Goal: Task Accomplishment & Management: Use online tool/utility

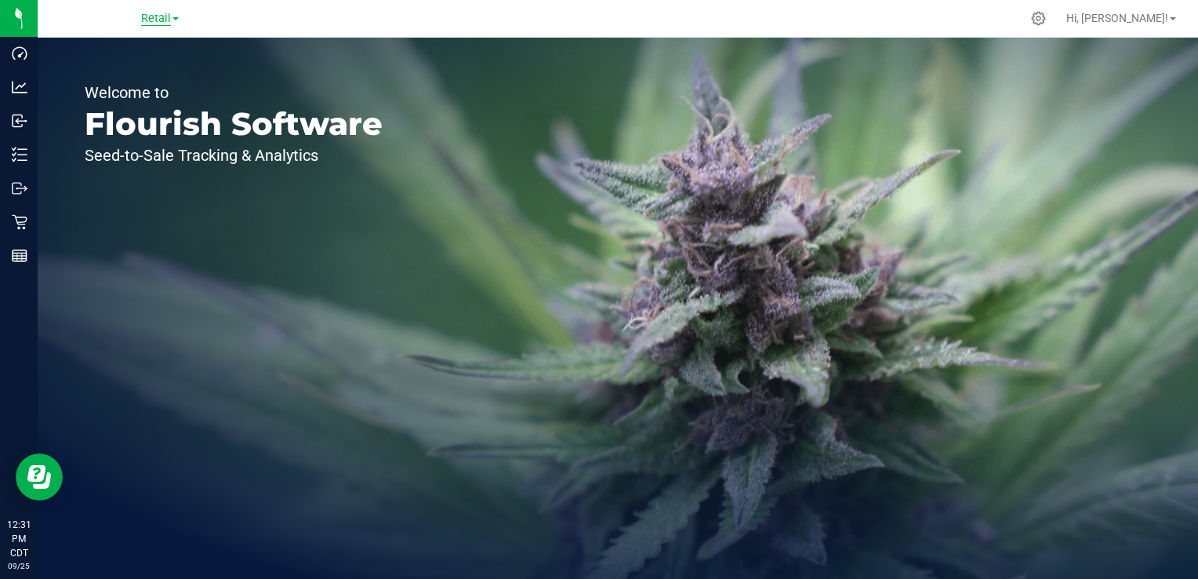
click at [167, 14] on span "Retail" at bounding box center [156, 19] width 30 height 14
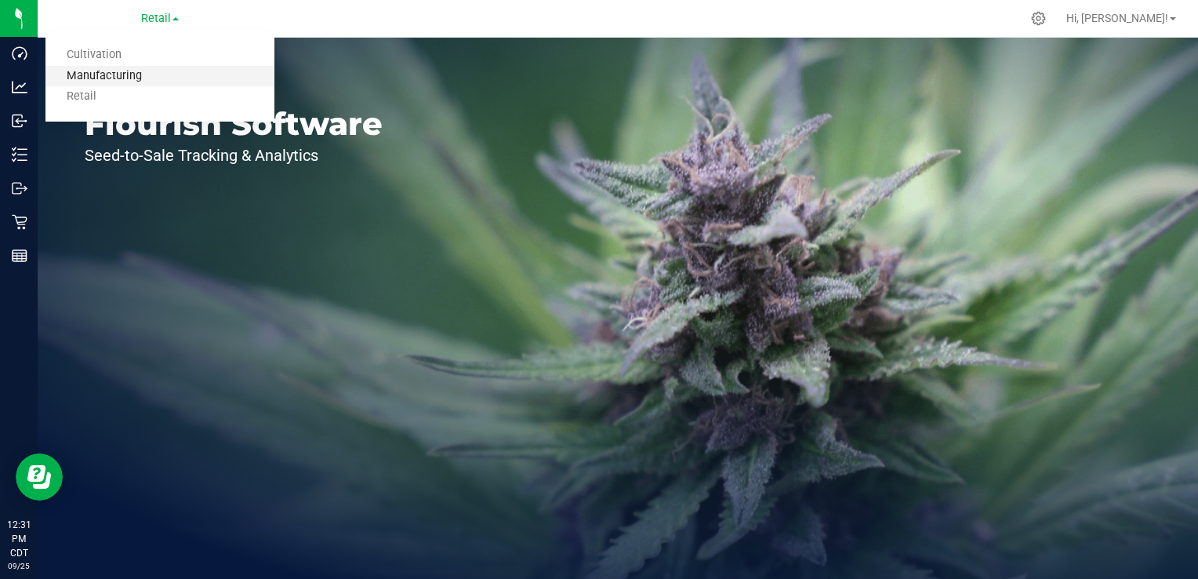
click at [129, 74] on link "Manufacturing" at bounding box center [159, 76] width 229 height 21
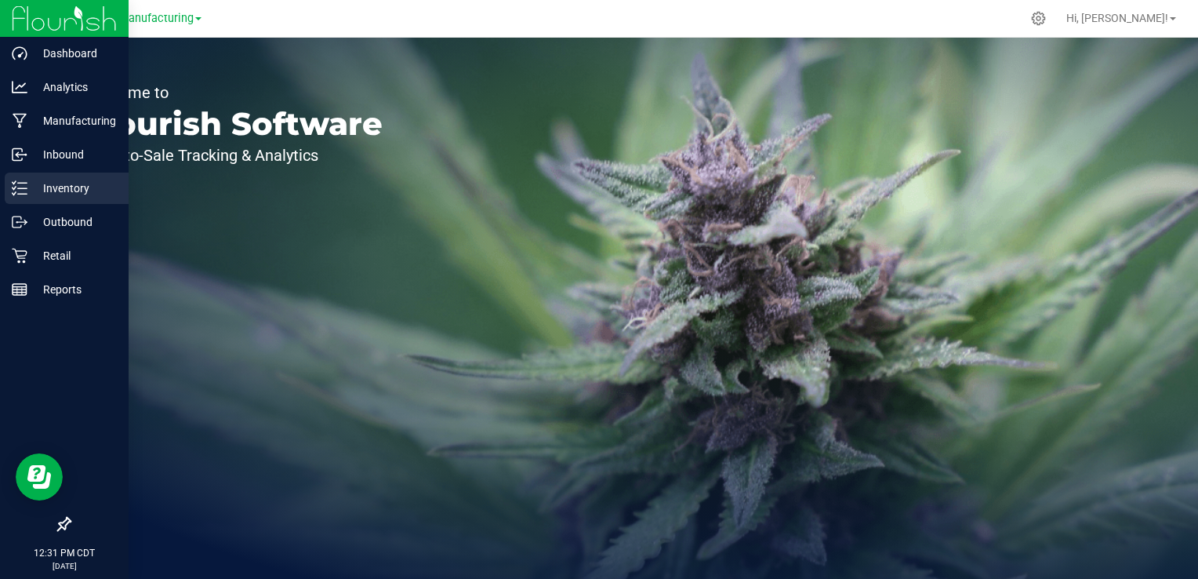
click at [27, 196] on p "Inventory" at bounding box center [74, 188] width 94 height 19
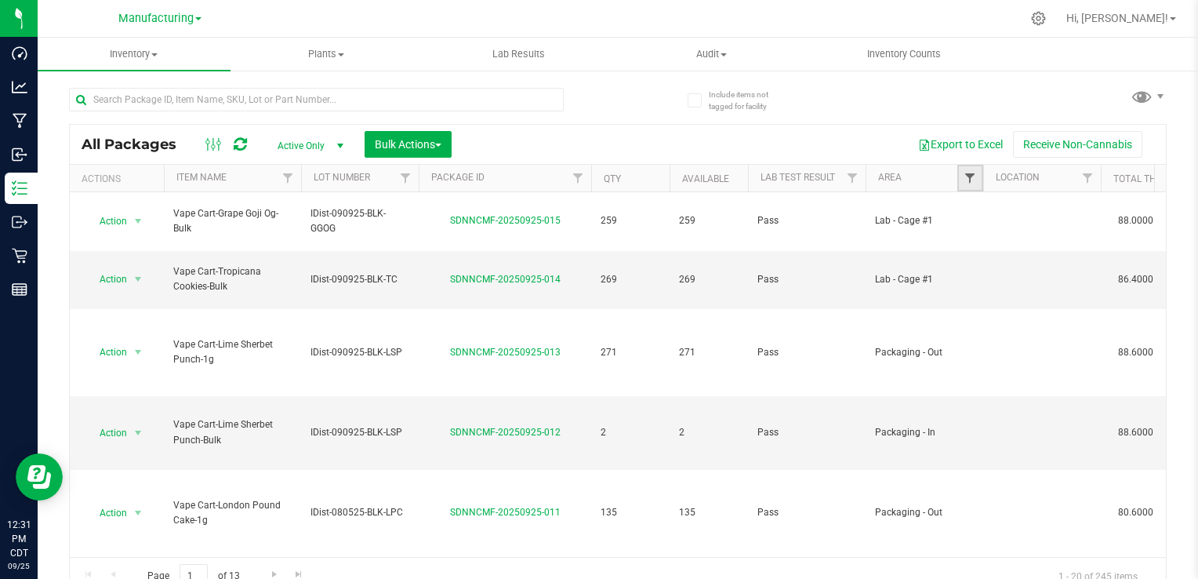
click at [969, 176] on span "Filter" at bounding box center [970, 178] width 13 height 13
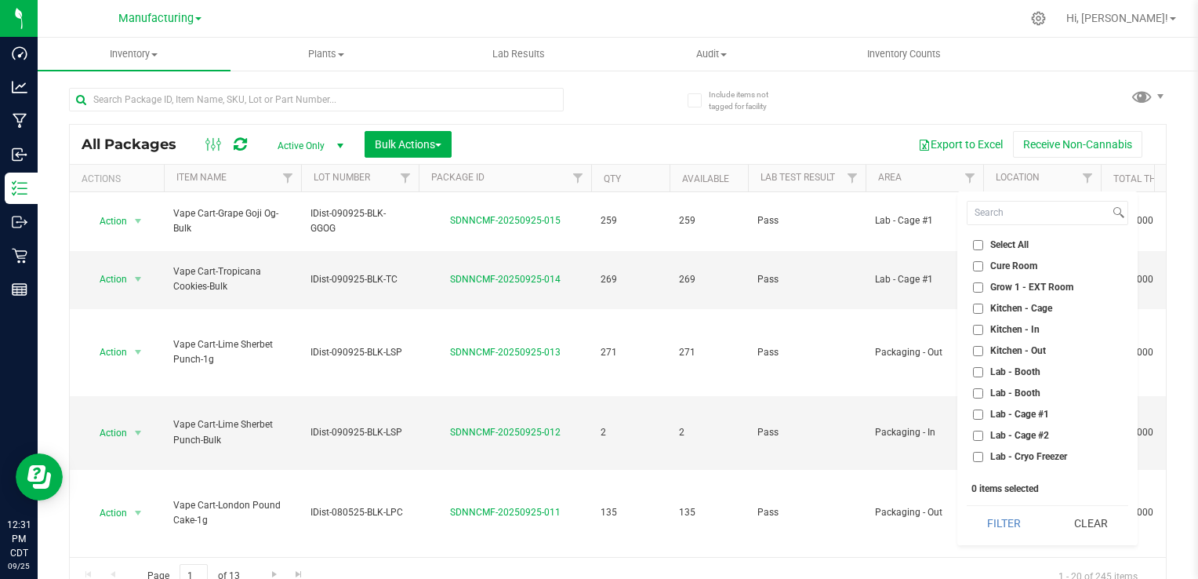
click at [1001, 307] on span "Kitchen - Cage" at bounding box center [1021, 307] width 62 height 9
click at [983, 307] on input "Kitchen - Cage" at bounding box center [978, 308] width 10 height 10
checkbox input "true"
click at [997, 325] on span "Kitchen - In" at bounding box center [1014, 329] width 49 height 9
click at [983, 325] on input "Kitchen - In" at bounding box center [978, 330] width 10 height 10
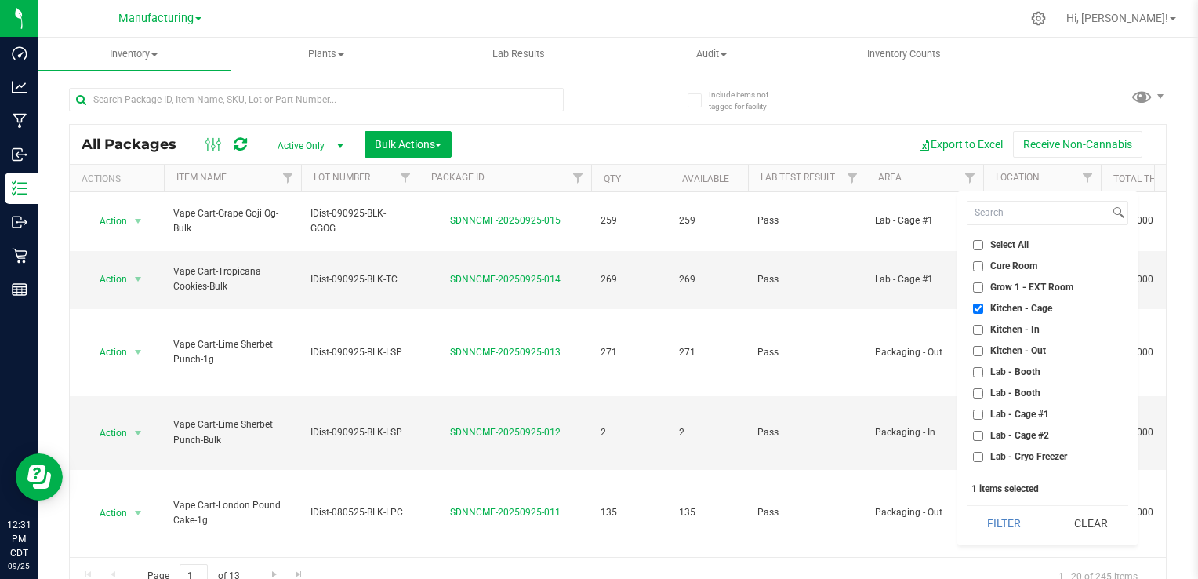
checkbox input "true"
click at [991, 353] on span "Kitchen - Out" at bounding box center [1018, 350] width 56 height 9
click at [983, 353] on input "Kitchen - Out" at bounding box center [978, 351] width 10 height 10
checkbox input "true"
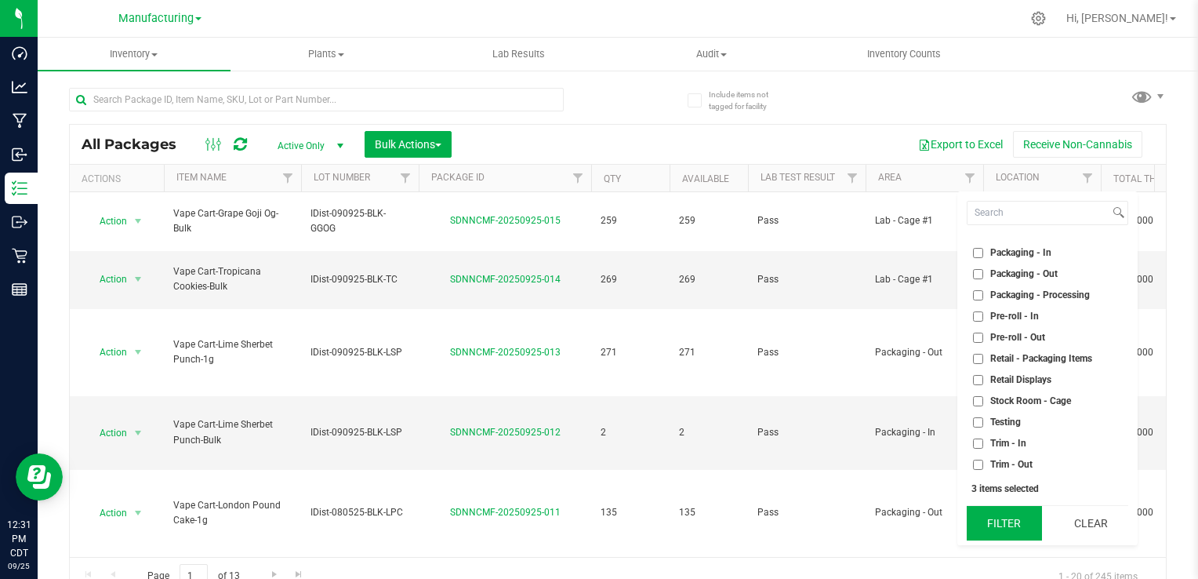
click at [1008, 516] on button "Filter" at bounding box center [1004, 523] width 75 height 35
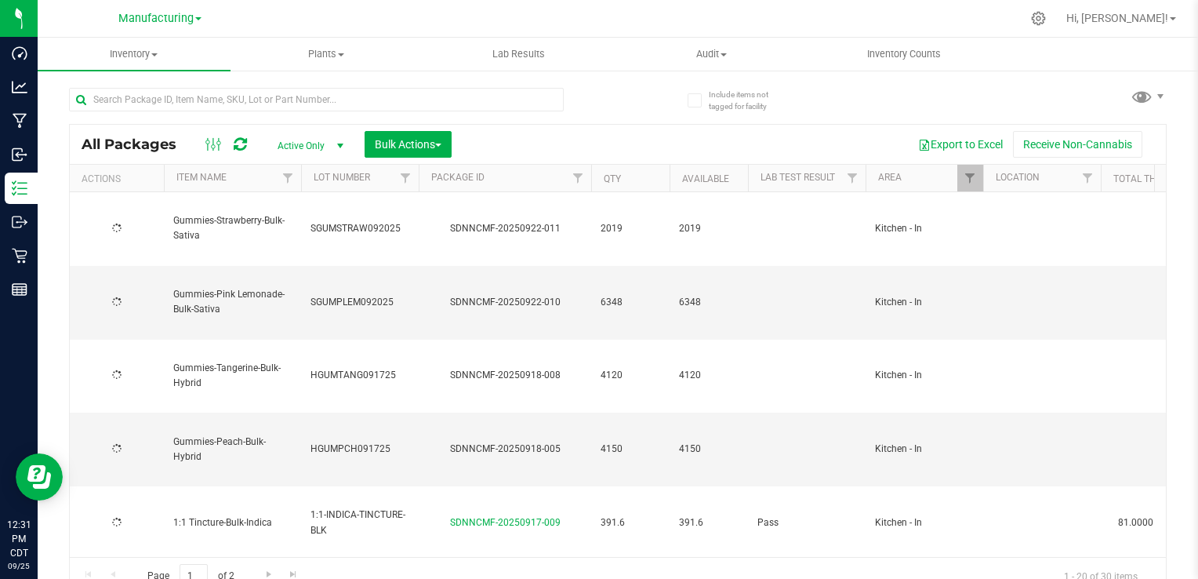
type input "[DATE]"
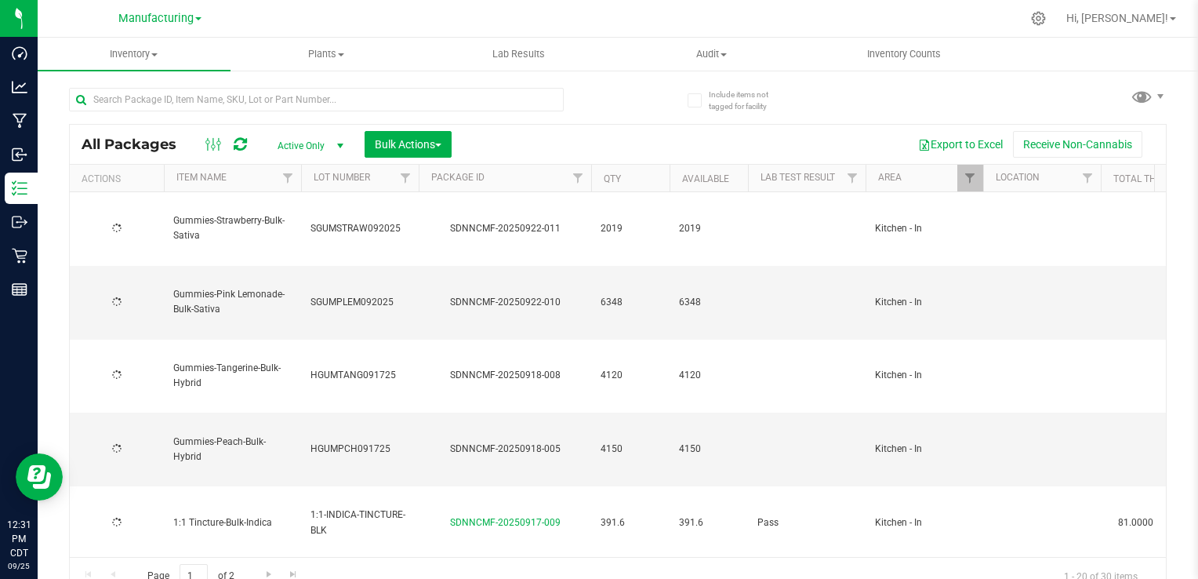
type input "[DATE]"
click at [945, 146] on button "Export to Excel" at bounding box center [960, 144] width 105 height 27
click at [1157, 61] on ul "Inventory All packages All inventory Waste log Create inventory Plants All plan…" at bounding box center [637, 55] width 1198 height 34
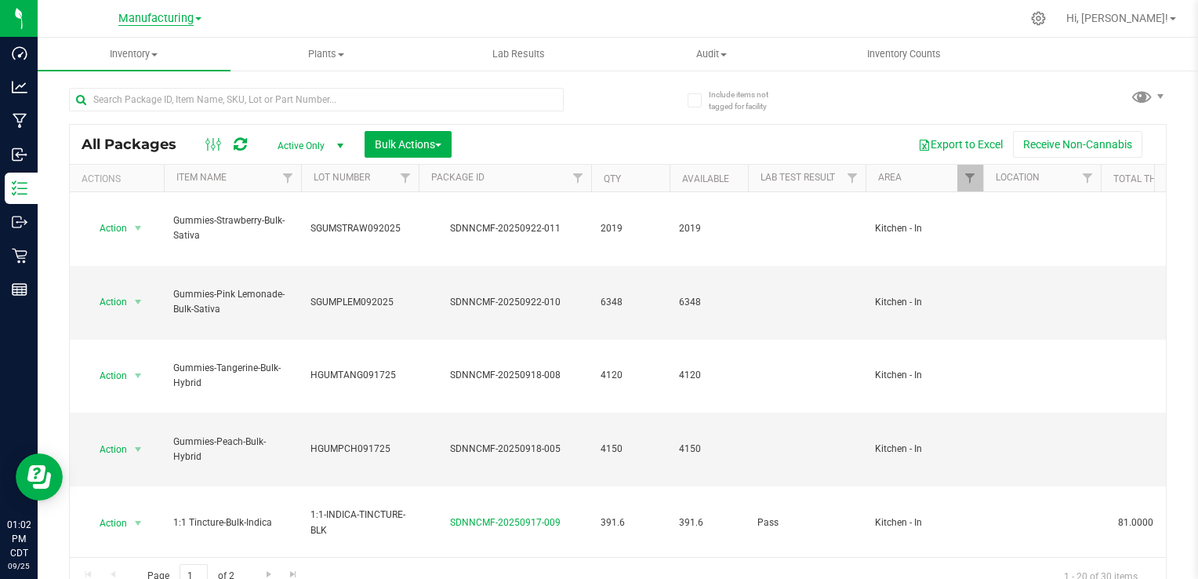
click at [173, 17] on span "Manufacturing" at bounding box center [155, 19] width 75 height 14
click at [138, 74] on link "Manufacturing" at bounding box center [159, 76] width 229 height 21
click at [960, 180] on link "Filter" at bounding box center [970, 178] width 26 height 27
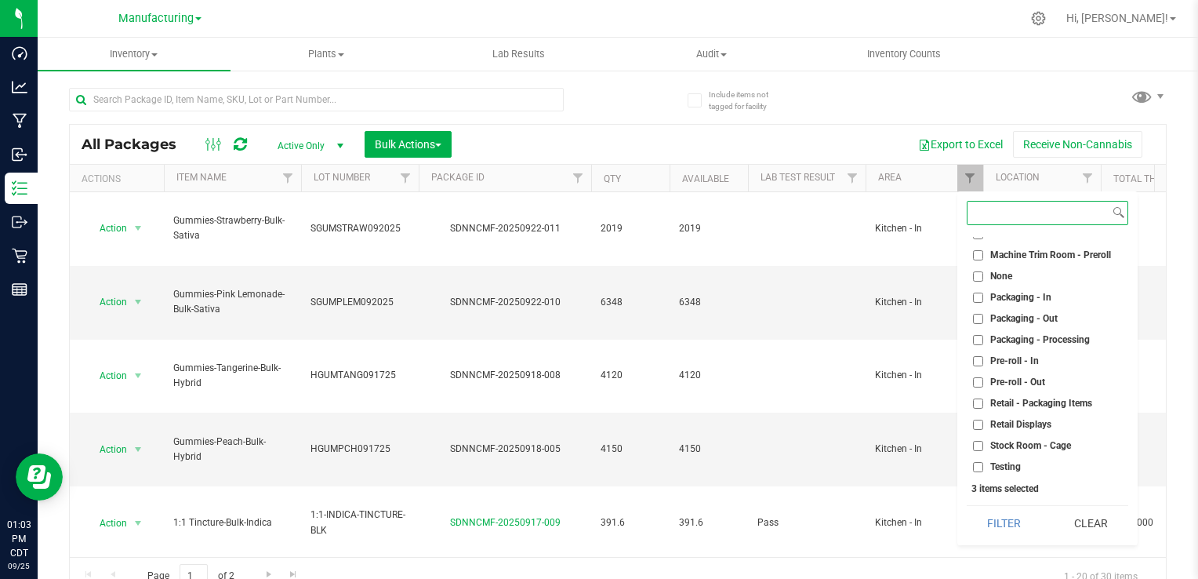
scroll to position [298, 0]
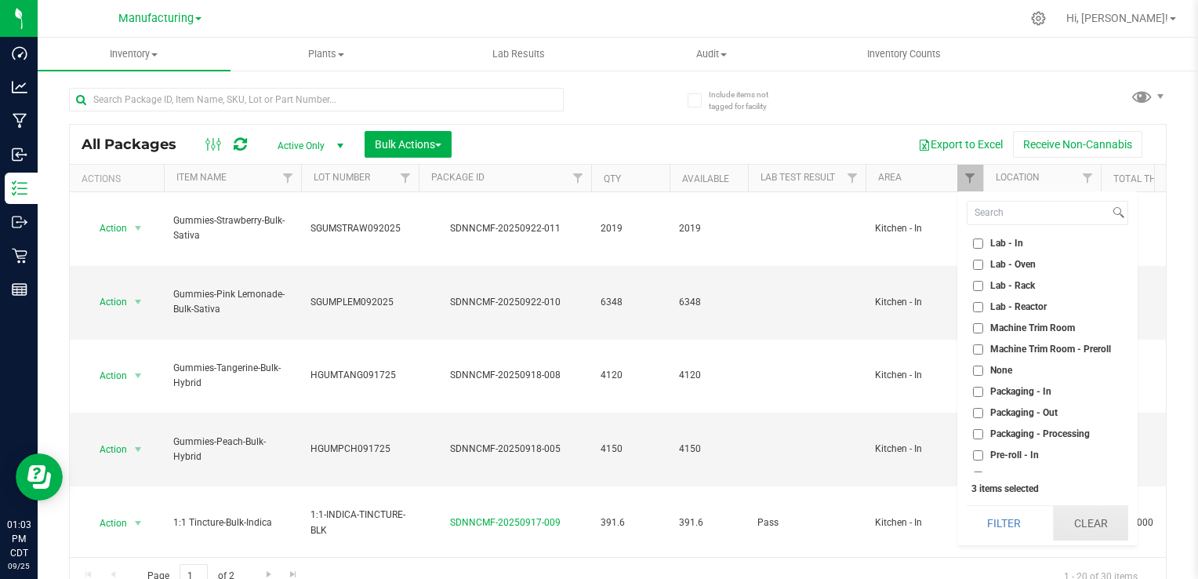
click at [1079, 522] on button "Clear" at bounding box center [1090, 523] width 75 height 35
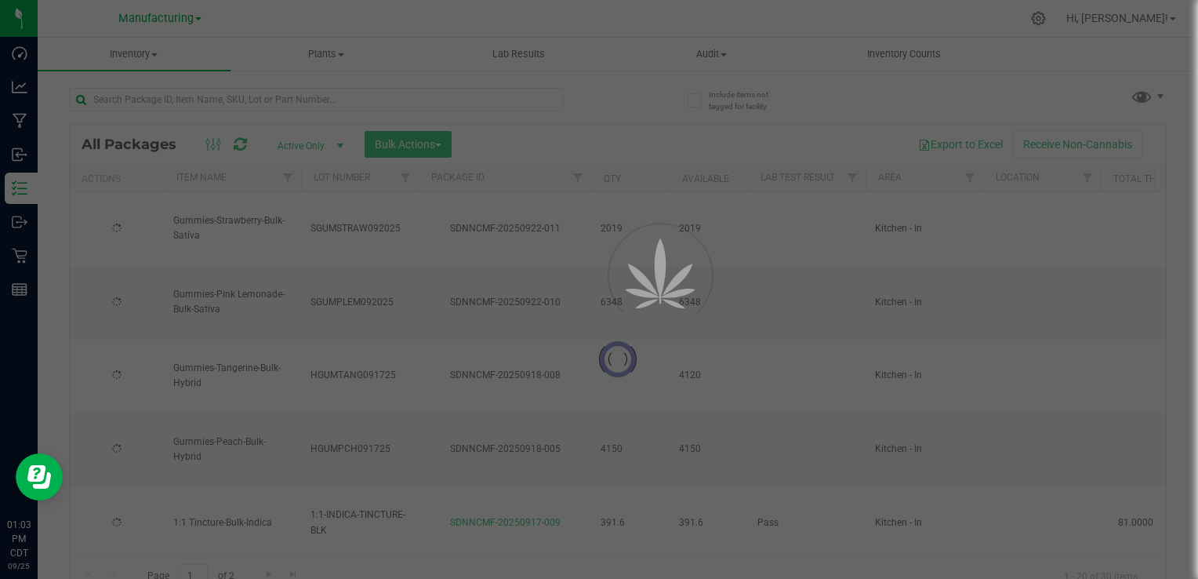
type input "[DATE]"
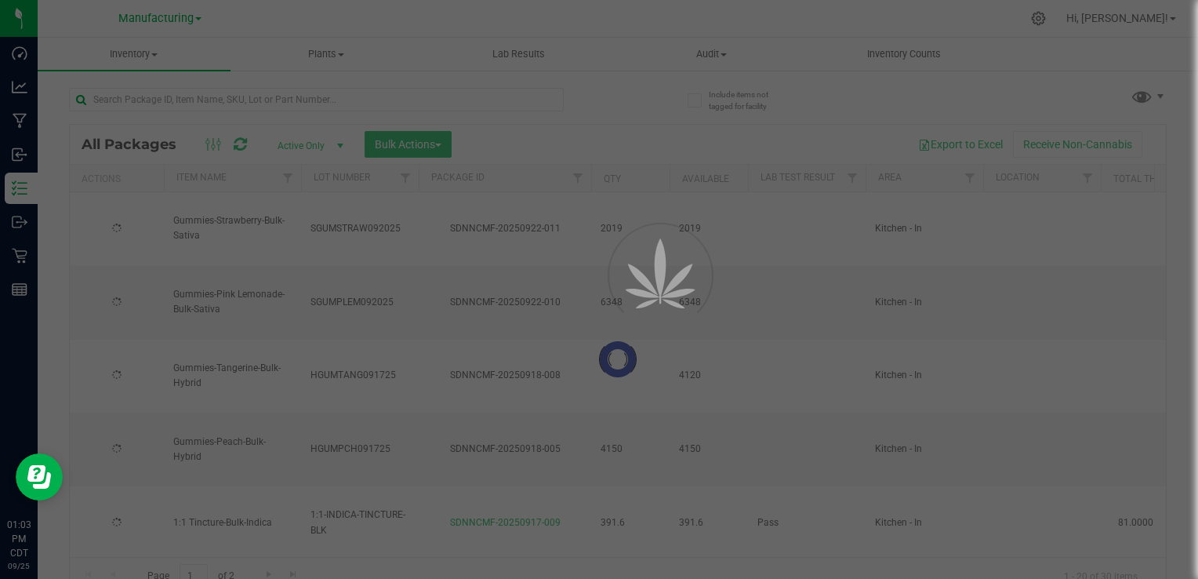
type input "[DATE]"
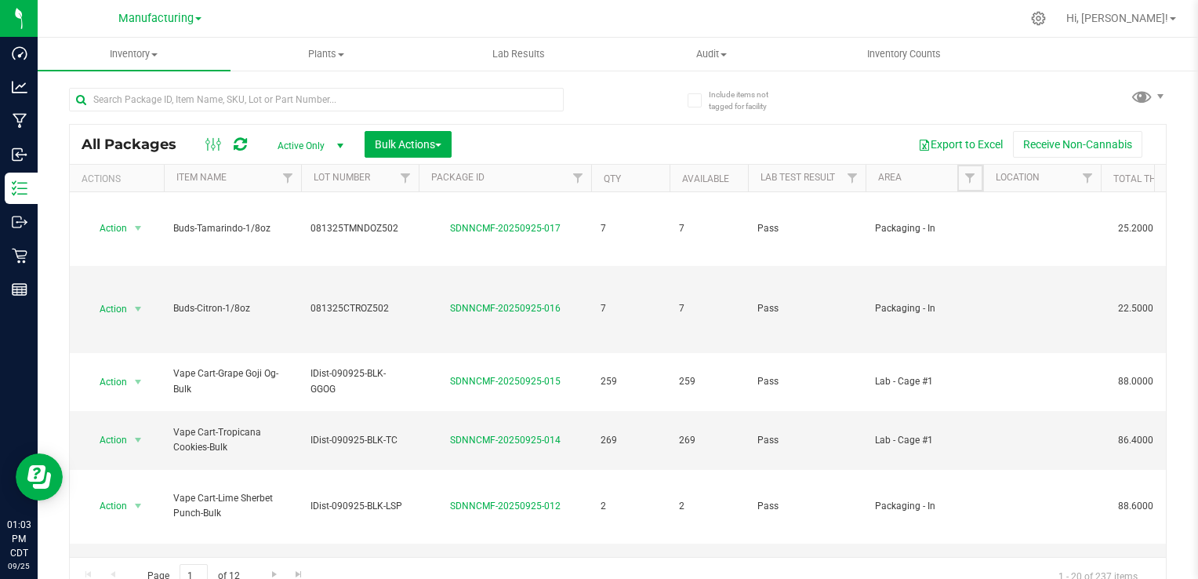
click at [972, 180] on span "Filter" at bounding box center [970, 178] width 13 height 13
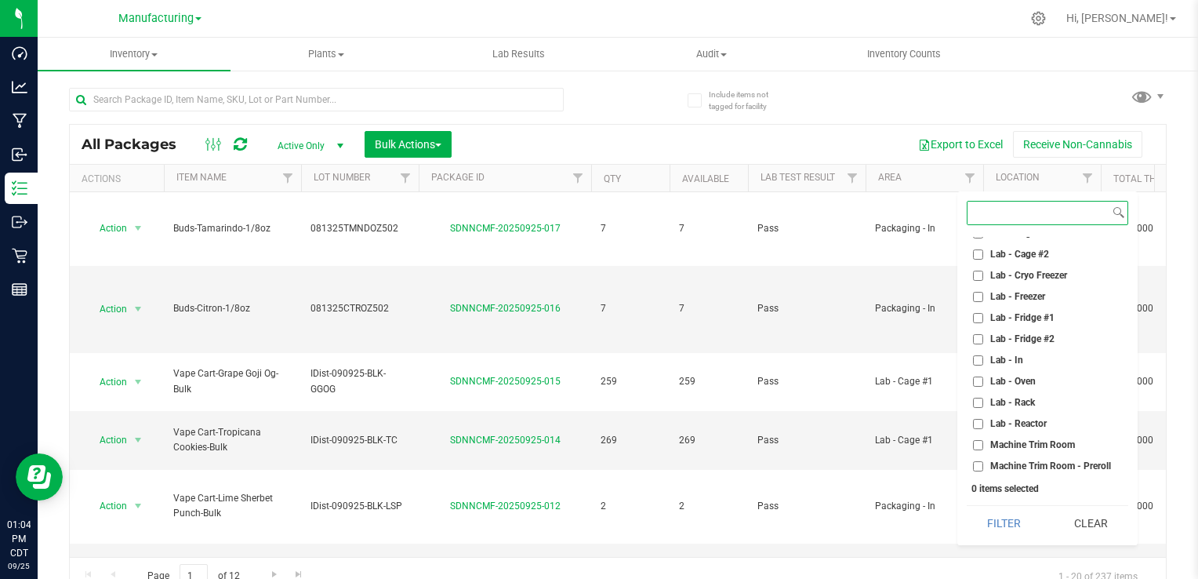
scroll to position [179, 0]
click at [1035, 294] on span "Lab - Freezer" at bounding box center [1017, 298] width 55 height 9
click at [983, 294] on input "Lab - Freezer" at bounding box center [978, 299] width 10 height 10
checkbox input "true"
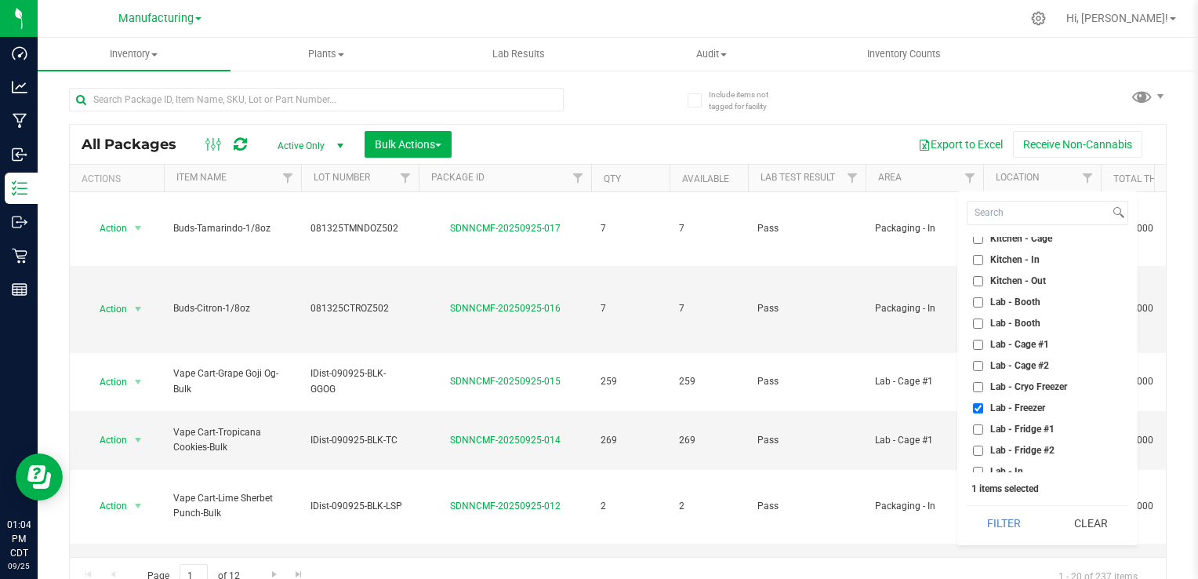
scroll to position [147, 0]
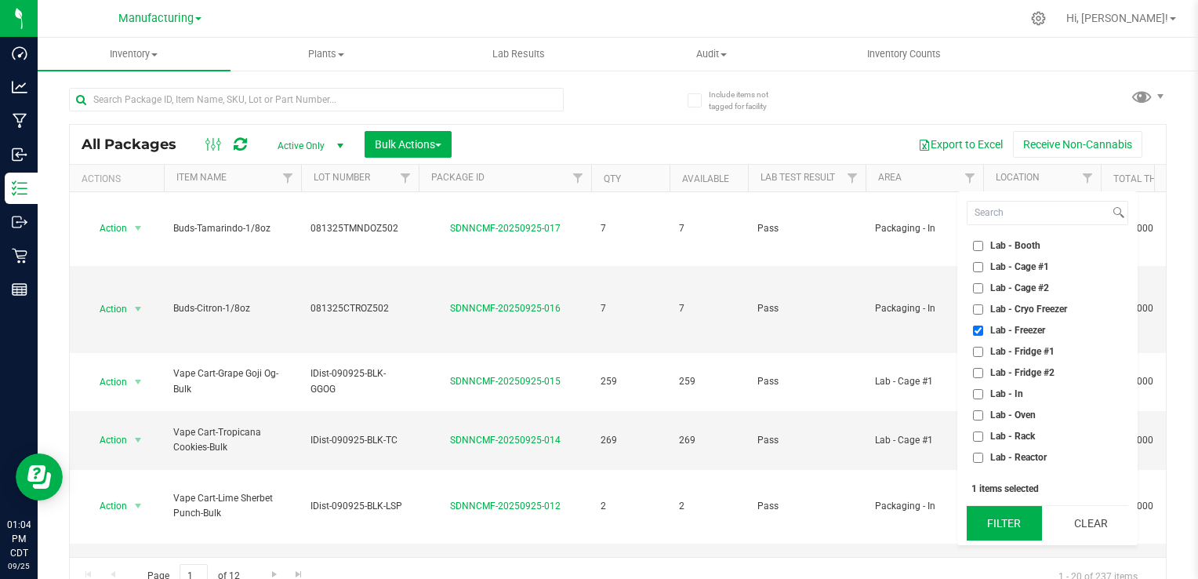
click at [1015, 530] on button "Filter" at bounding box center [1004, 523] width 75 height 35
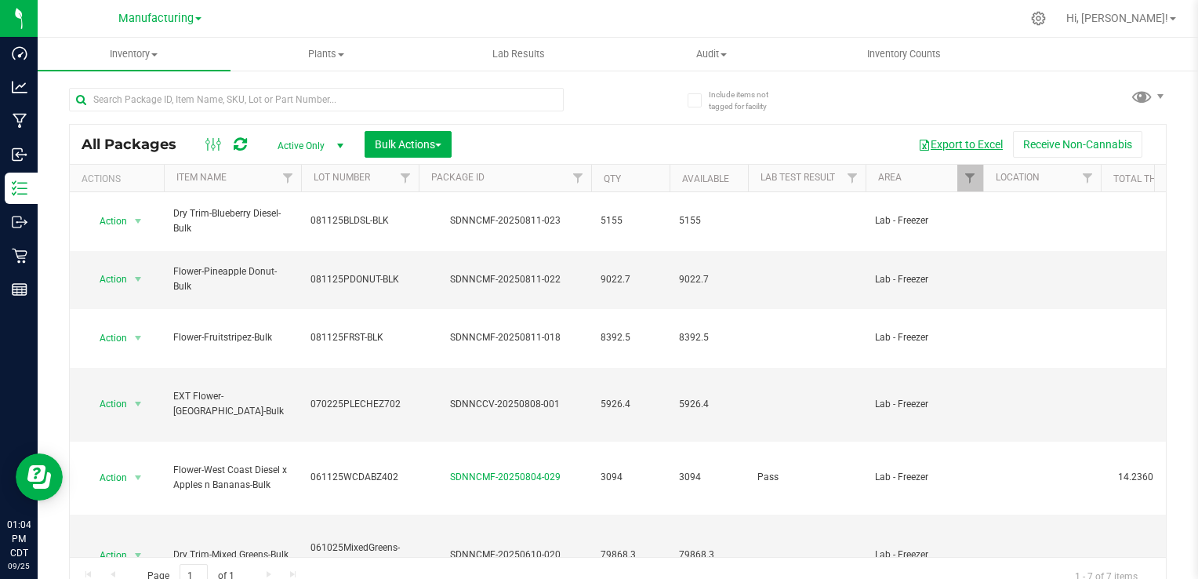
click at [958, 141] on button "Export to Excel" at bounding box center [960, 144] width 105 height 27
click at [775, 20] on div at bounding box center [651, 18] width 740 height 31
click at [634, 251] on td "9022.7" at bounding box center [630, 280] width 78 height 59
